Goal: Information Seeking & Learning: Understand process/instructions

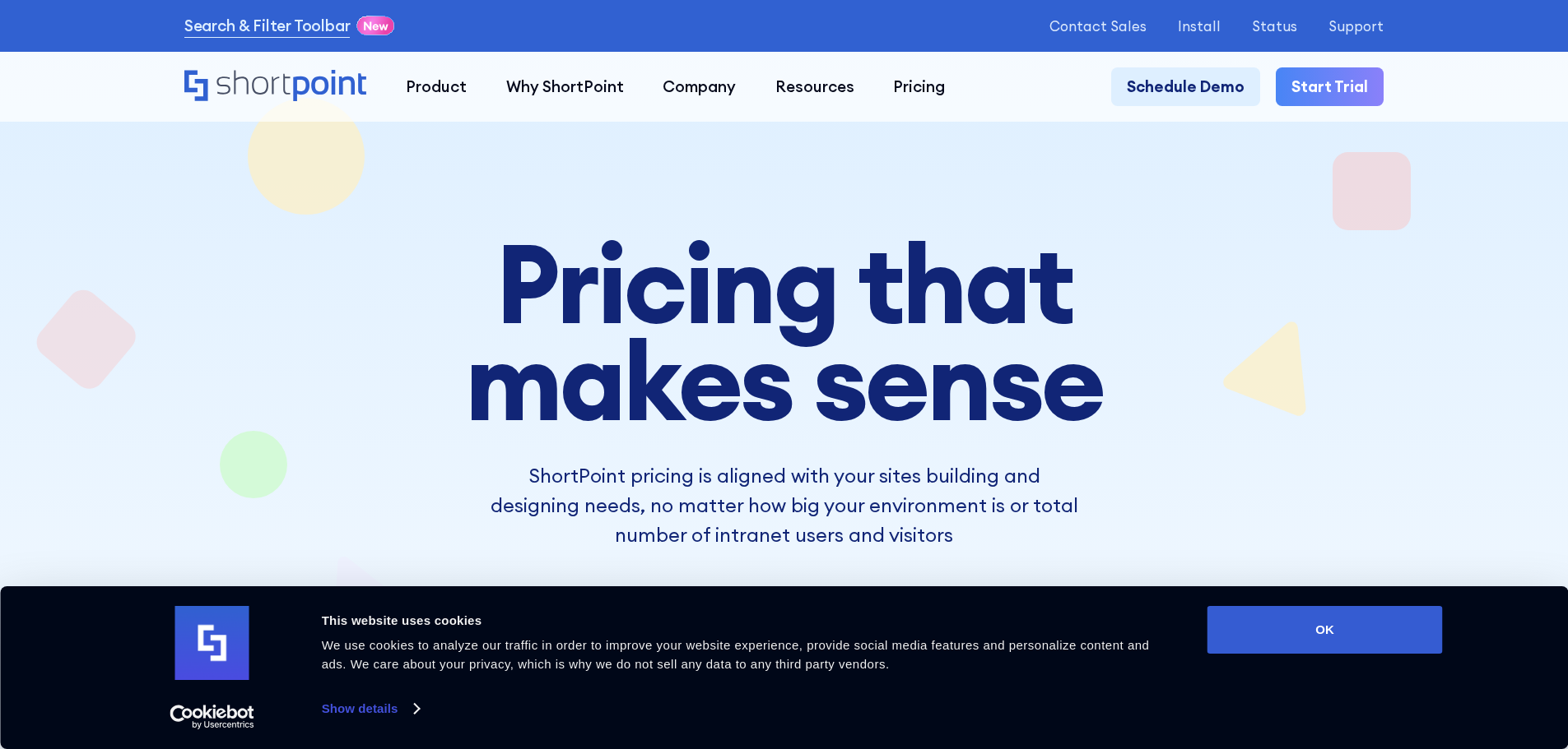
drag, startPoint x: 1332, startPoint y: 626, endPoint x: 1324, endPoint y: 601, distance: 26.2
click at [1332, 626] on button "OK" at bounding box center [1325, 630] width 235 height 48
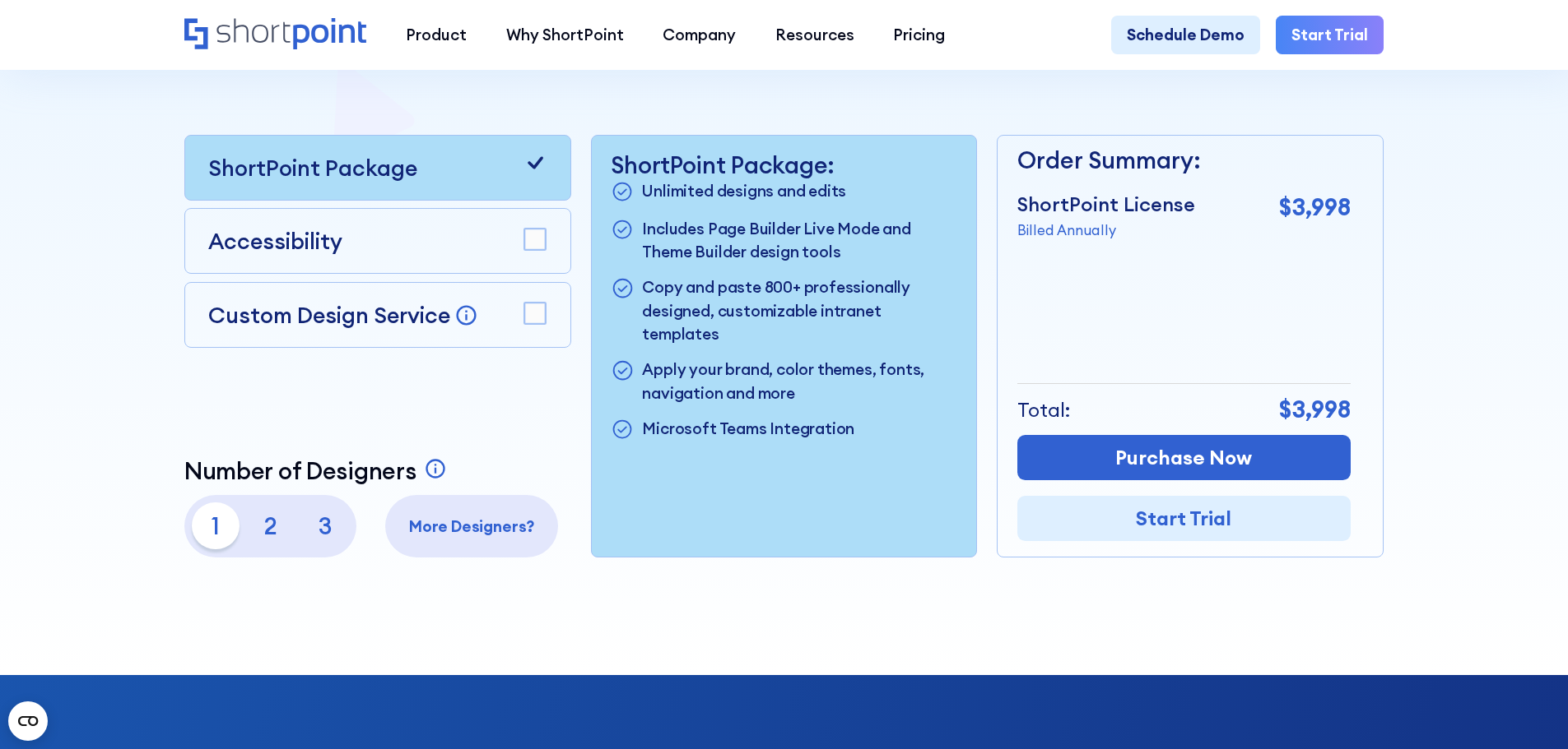
click at [539, 240] on rect at bounding box center [535, 240] width 21 height 21
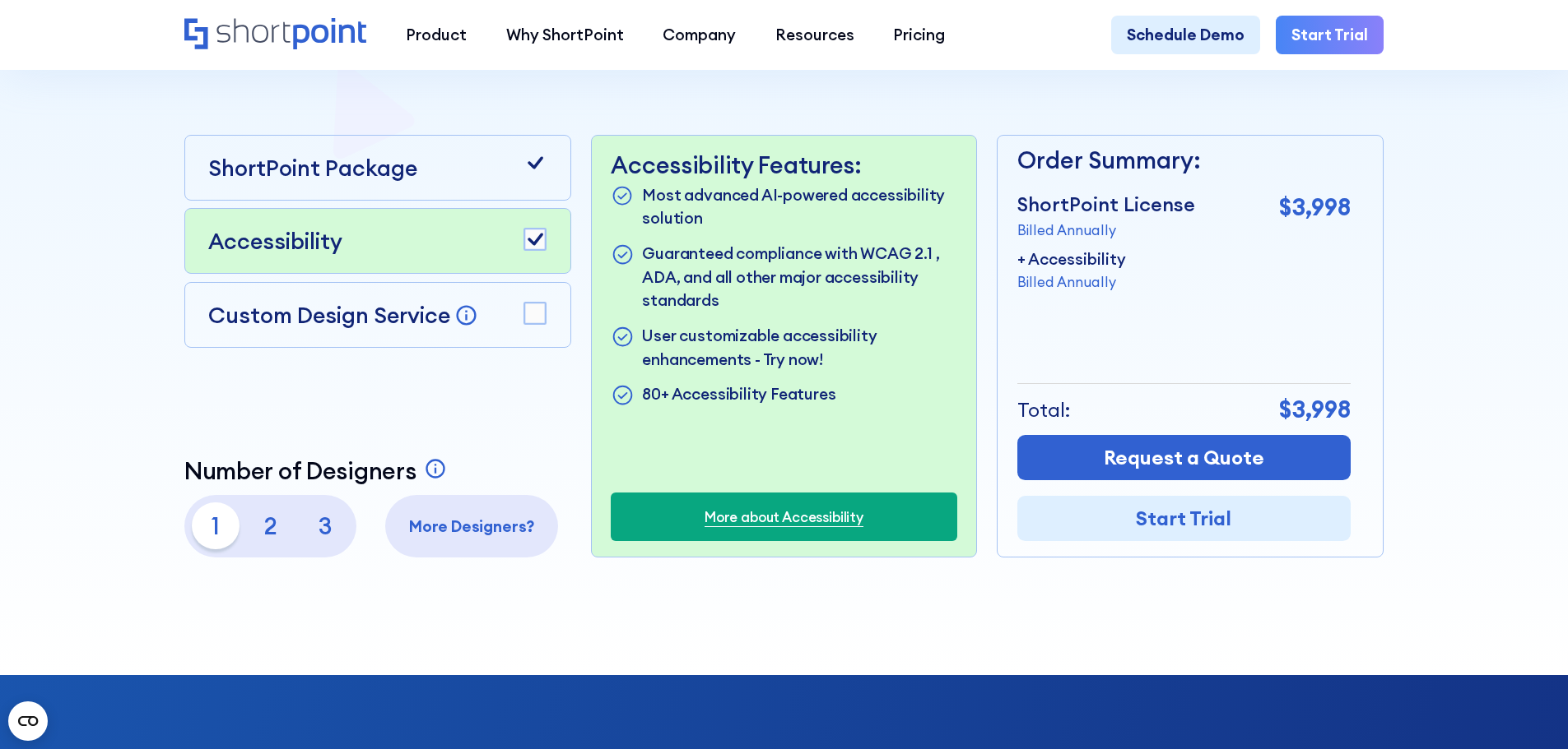
click at [537, 251] on rect at bounding box center [535, 240] width 21 height 21
click at [536, 324] on rect at bounding box center [535, 312] width 21 height 21
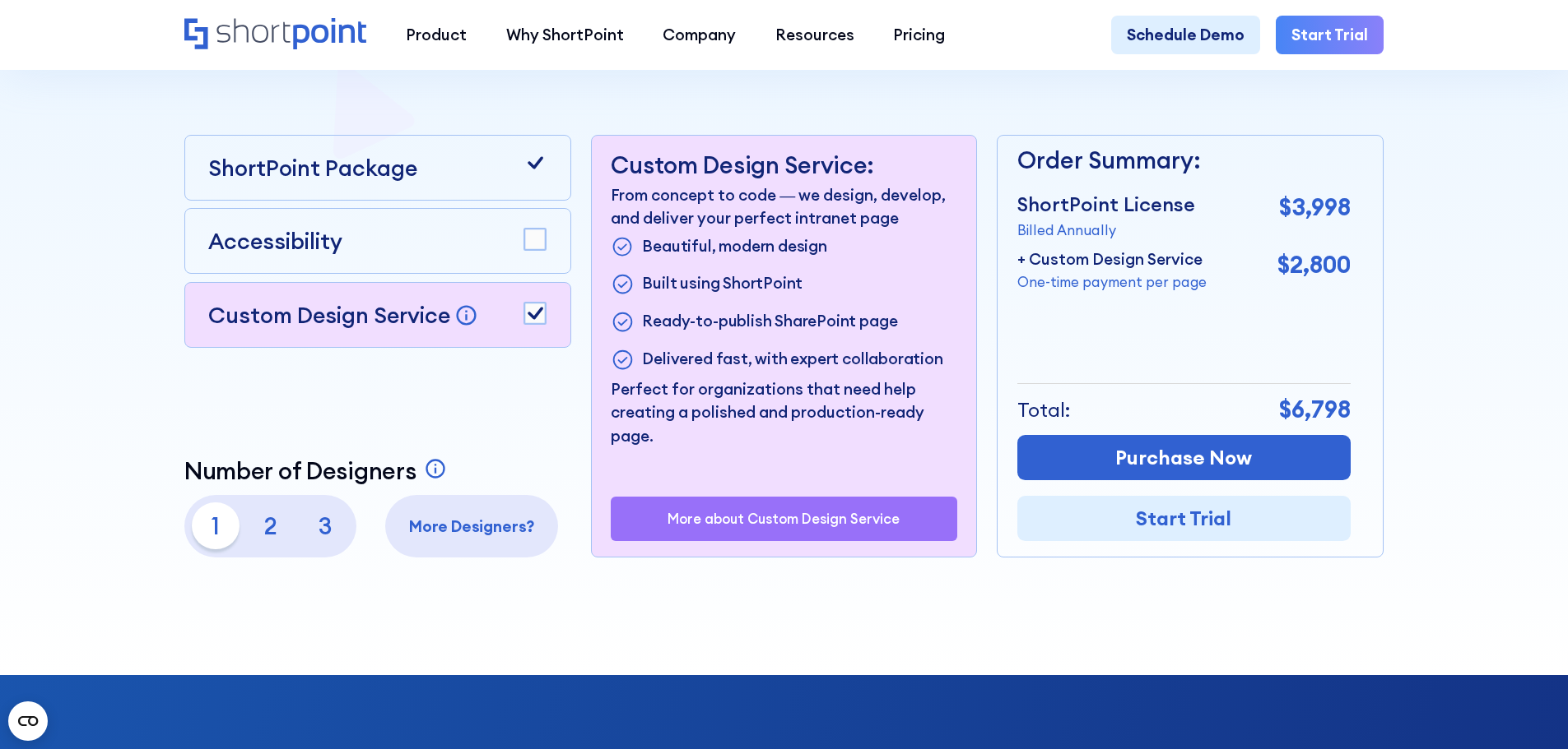
click at [536, 324] on rect at bounding box center [535, 312] width 21 height 21
click at [536, 251] on rect at bounding box center [535, 240] width 21 height 21
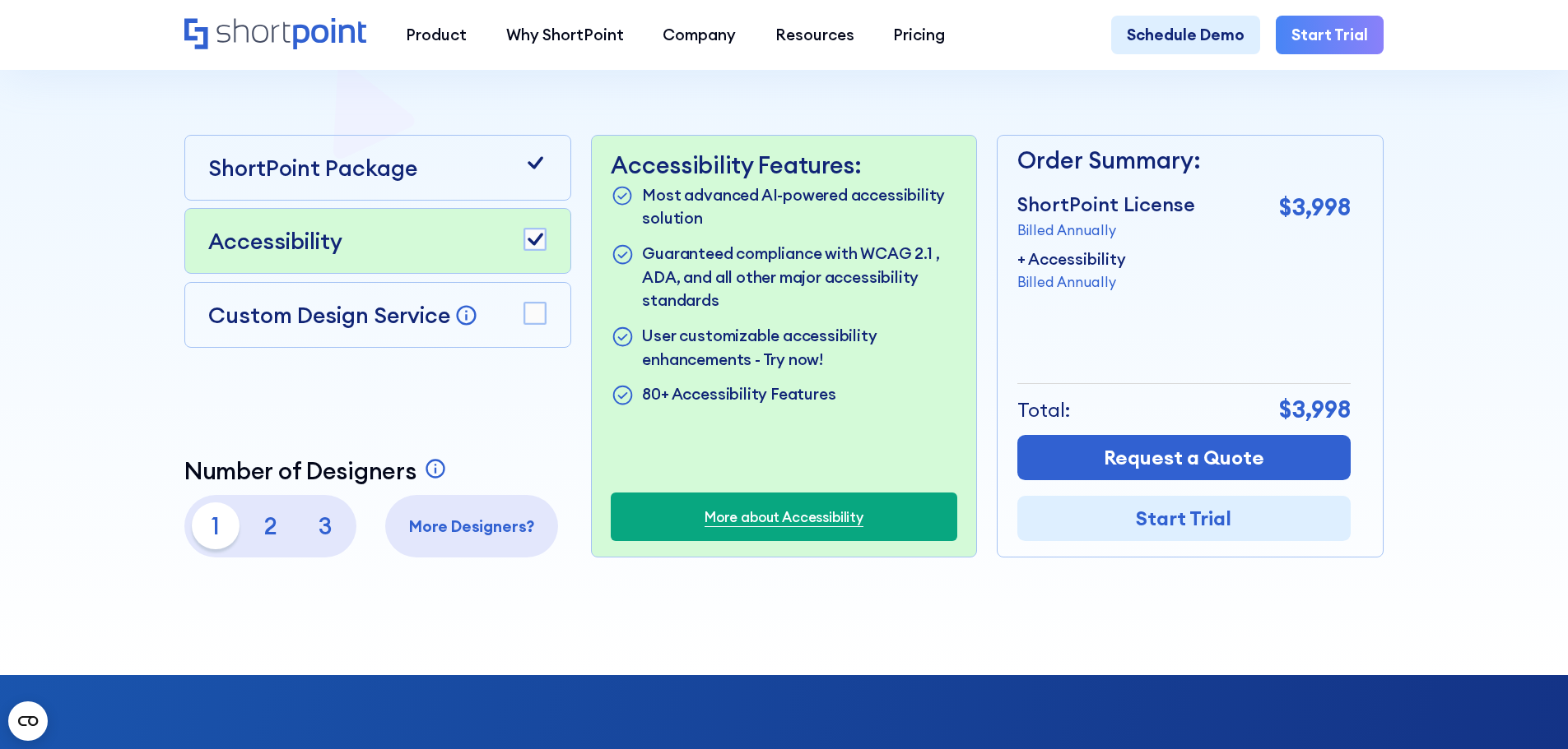
click at [535, 251] on rect at bounding box center [535, 240] width 21 height 21
click at [535, 250] on rect at bounding box center [535, 240] width 21 height 21
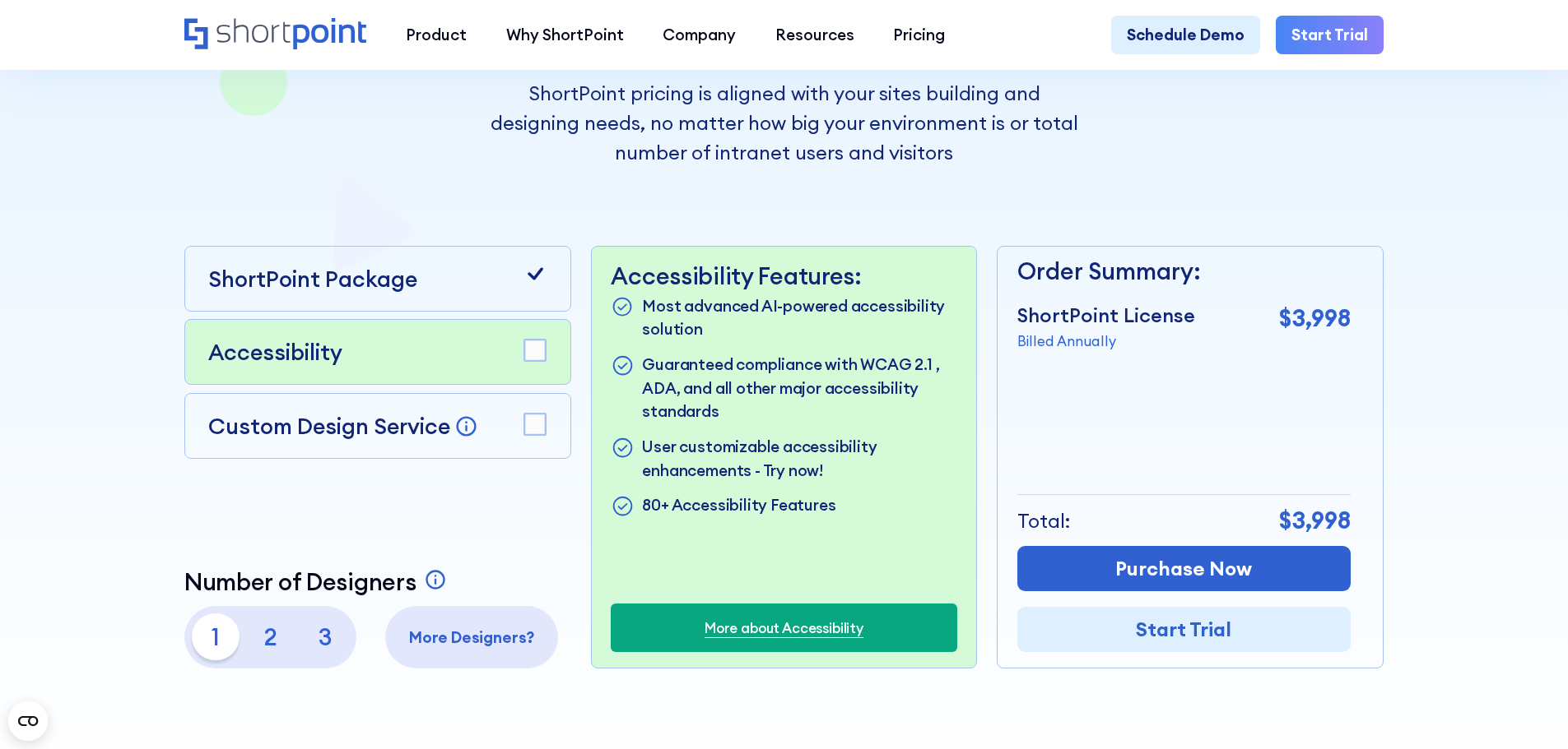
scroll to position [411, 0]
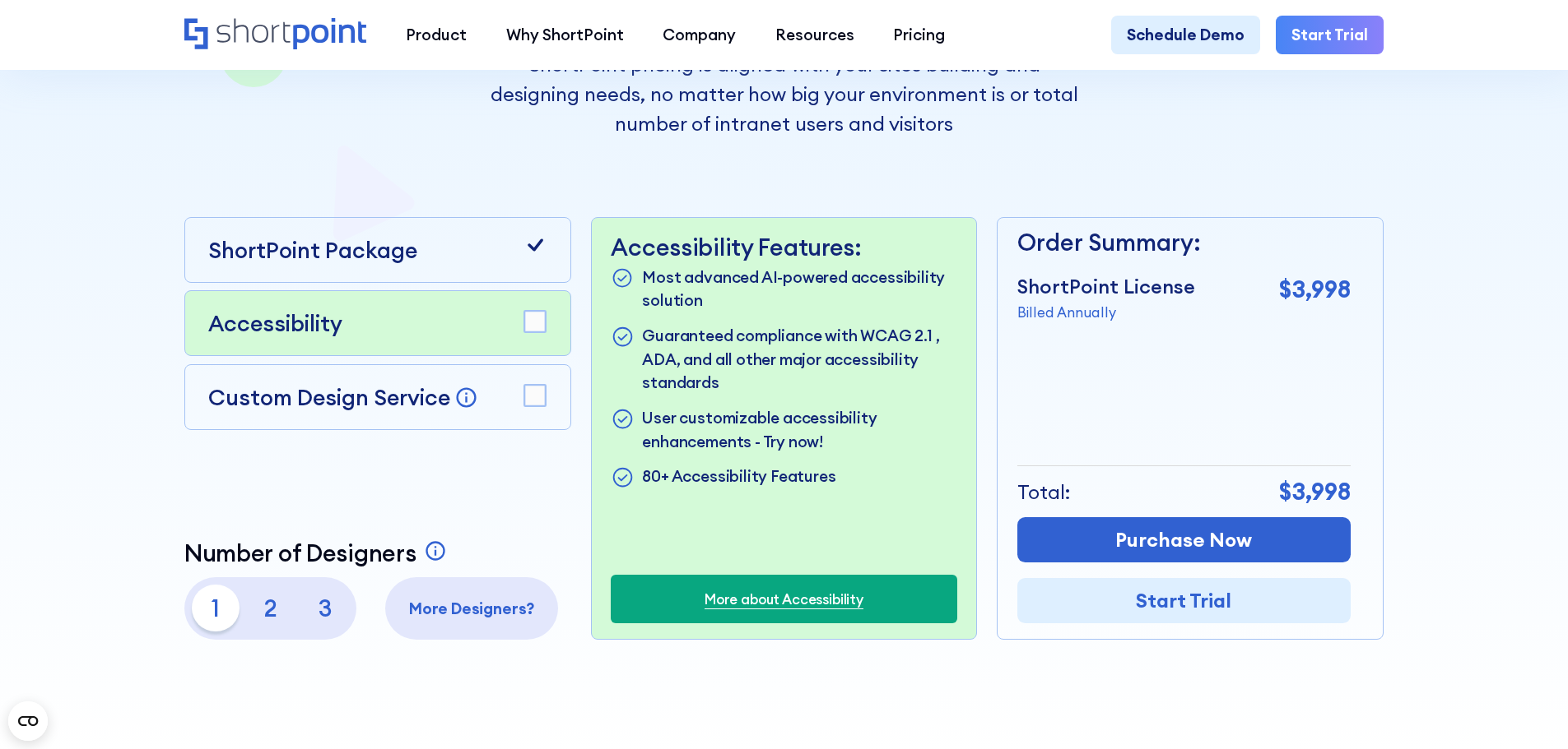
click at [263, 617] on p "2" at bounding box center [271, 608] width 47 height 47
click at [215, 615] on p "1" at bounding box center [215, 608] width 47 height 47
click at [455, 618] on p "More Designers?" at bounding box center [471, 609] width 157 height 24
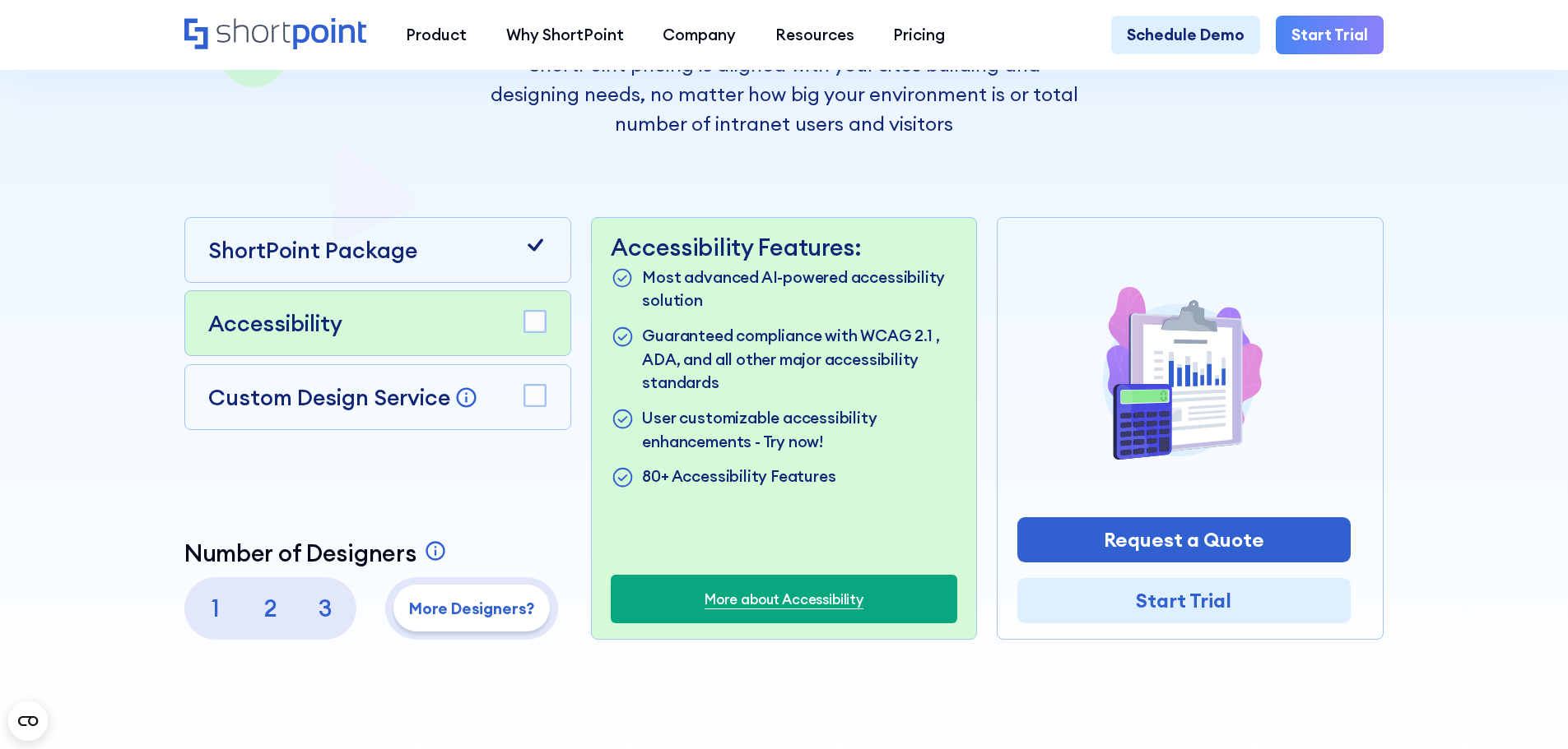
click at [211, 614] on p "1" at bounding box center [215, 608] width 47 height 47
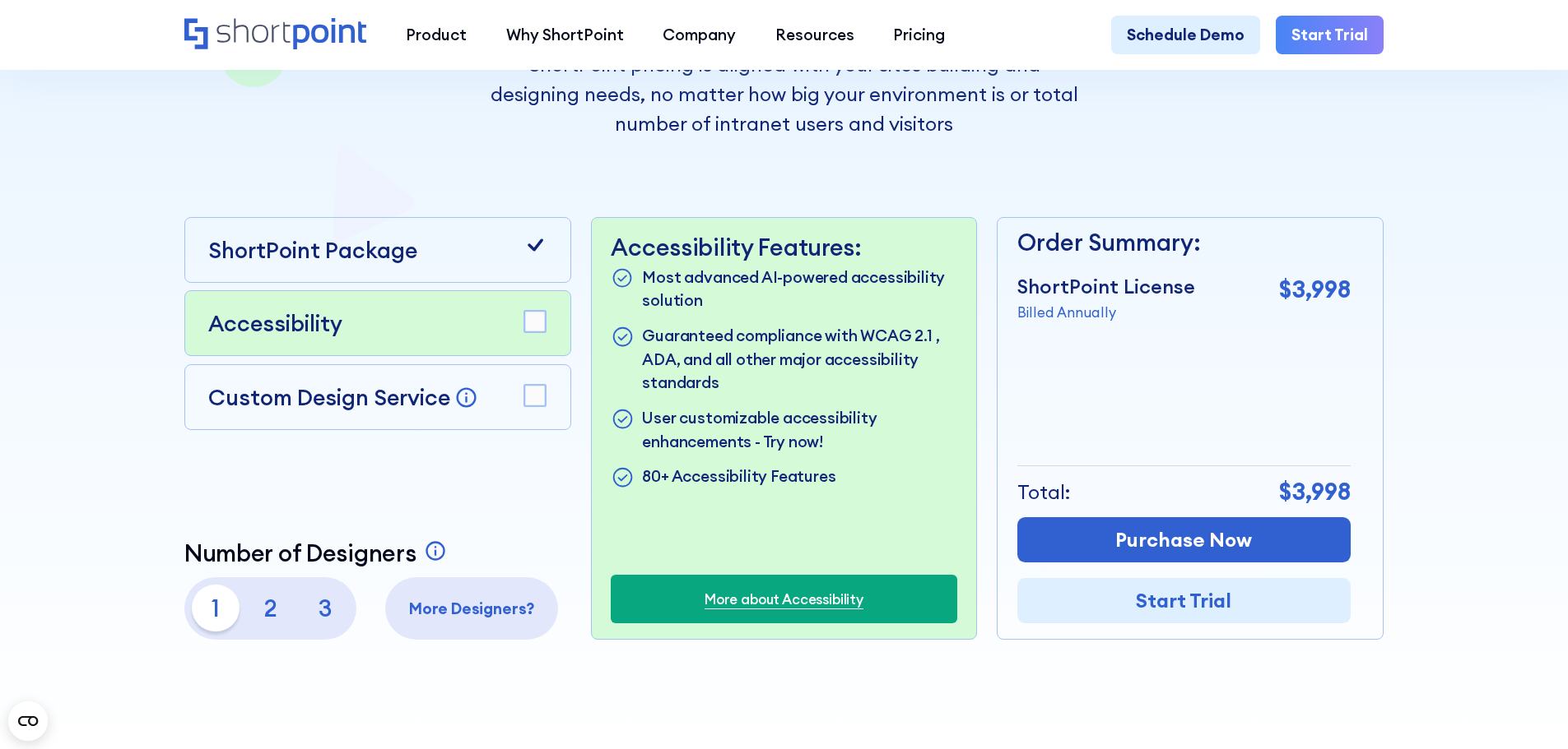
click at [520, 497] on div "ShortPoint Package Accessibility Custom Design Service Bring your dream design …" at bounding box center [378, 428] width 386 height 423
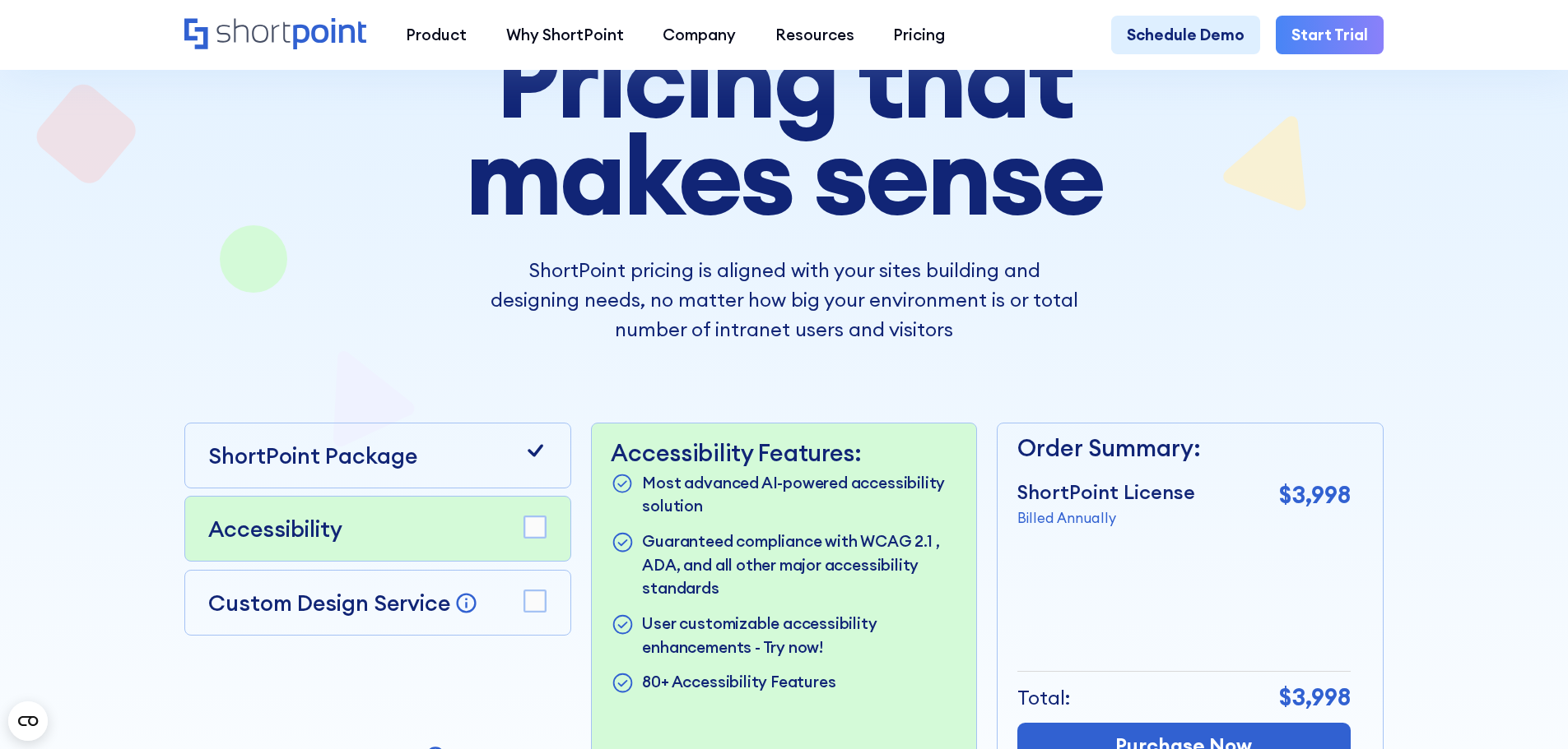
scroll to position [82, 0]
